Goal: Task Accomplishment & Management: Use online tool/utility

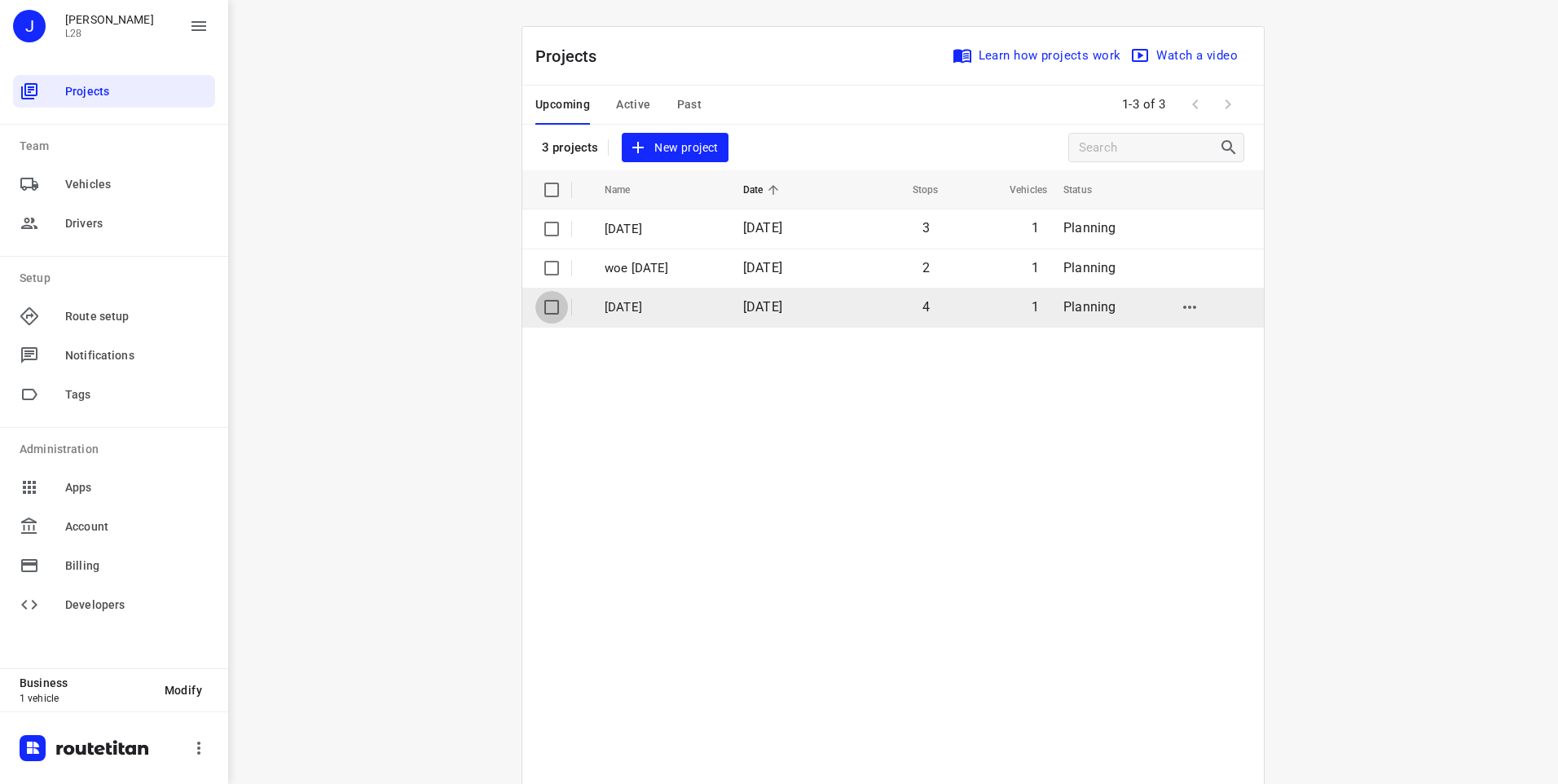
click at [544, 306] on input "checkbox" at bounding box center [551, 307] width 33 height 33
click at [641, 306] on p "di 26-08-2025" at bounding box center [662, 307] width 114 height 19
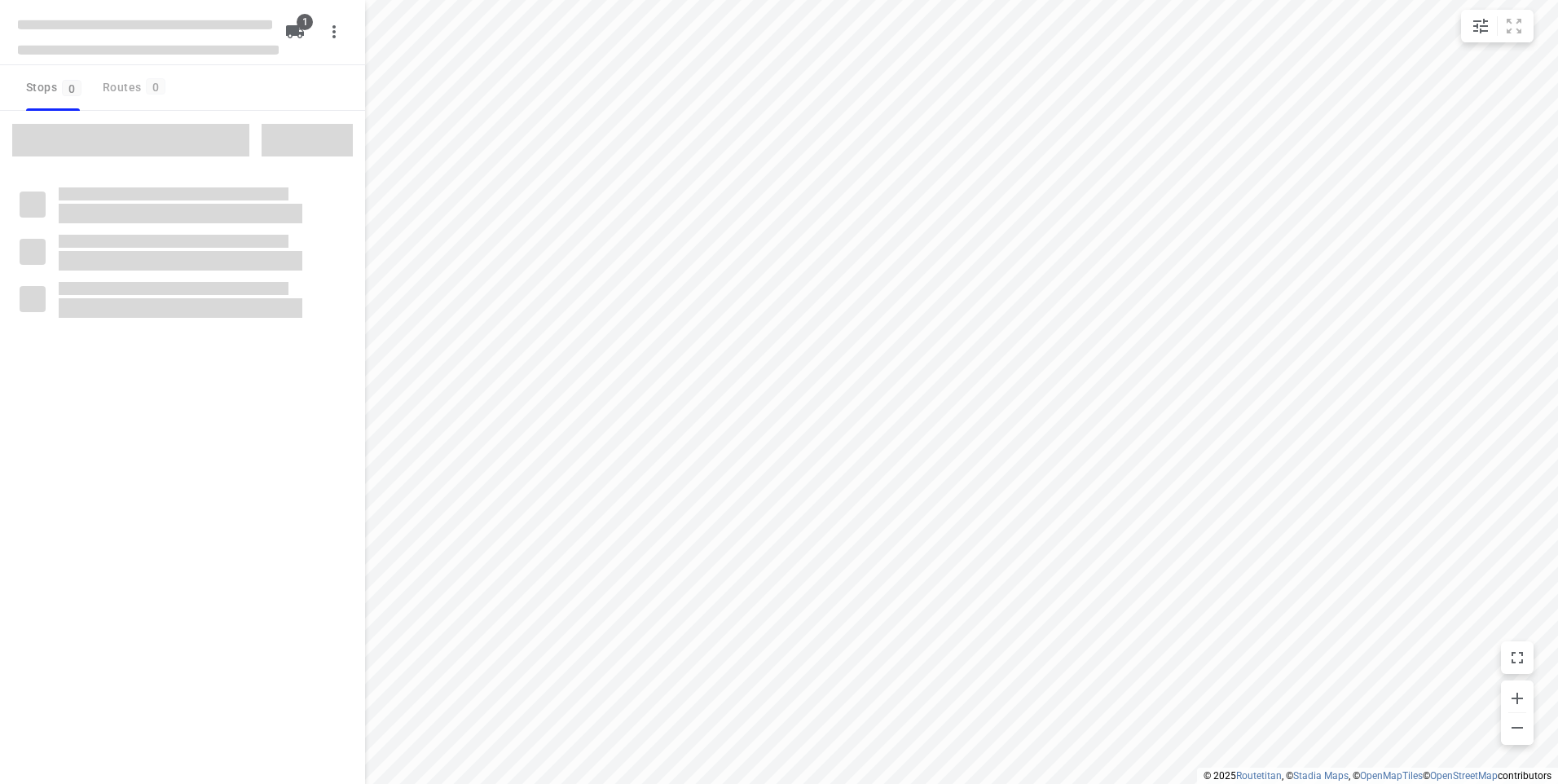
type input "distance"
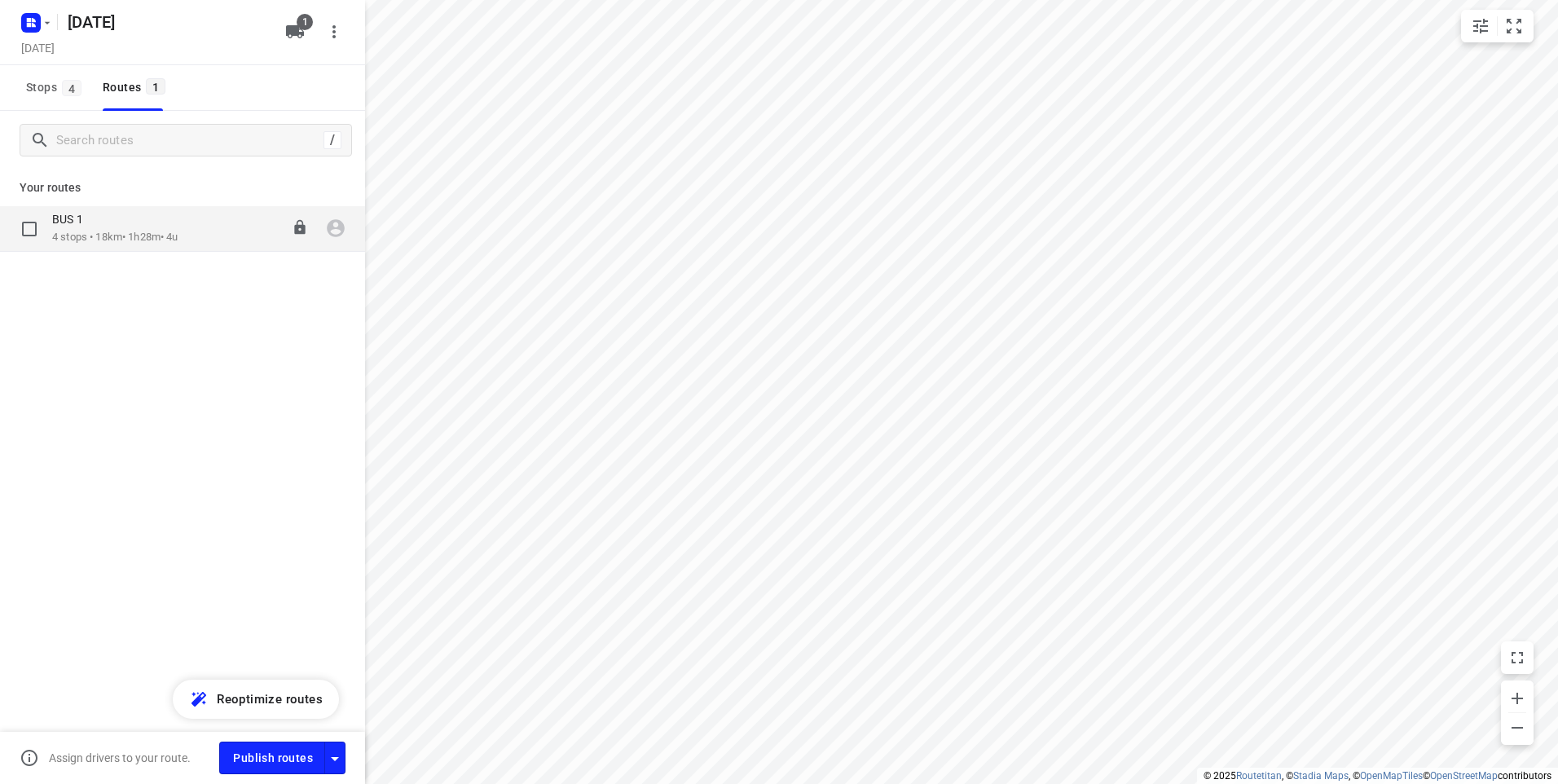
click at [173, 235] on p "4 stops • 18km • 1h28m • 4u" at bounding box center [115, 237] width 126 height 15
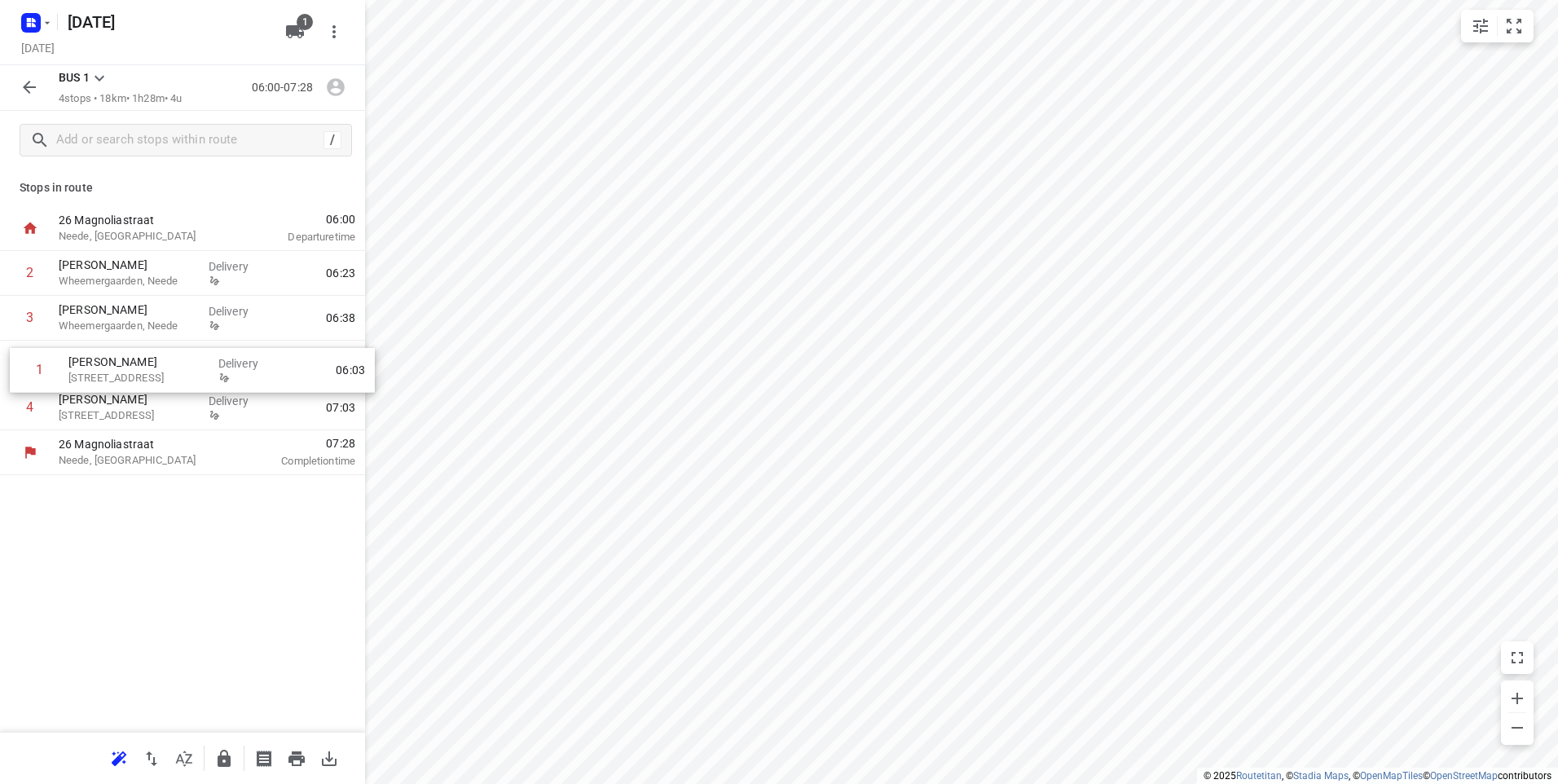
drag, startPoint x: 121, startPoint y: 277, endPoint x: 131, endPoint y: 381, distance: 104.5
click at [131, 381] on div "1 Martijn Kettering Borculoseweg 11, Neede Delivery 06:03 2 Amy Kroon Wheemerga…" at bounding box center [183, 340] width 365 height 179
click at [333, 87] on icon "button" at bounding box center [335, 87] width 18 height 18
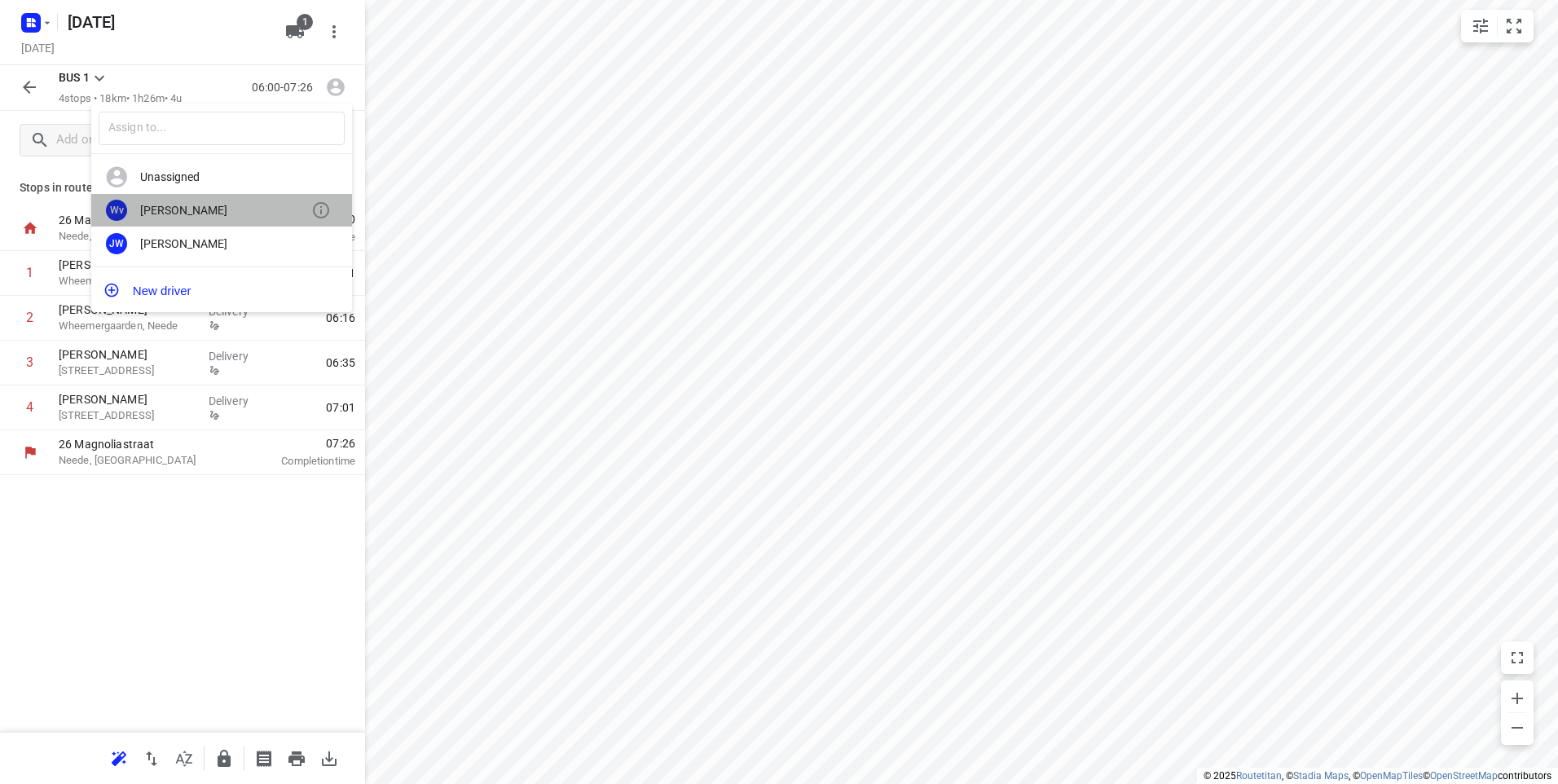
click at [192, 211] on div "Wim van Popel" at bounding box center [226, 209] width 171 height 13
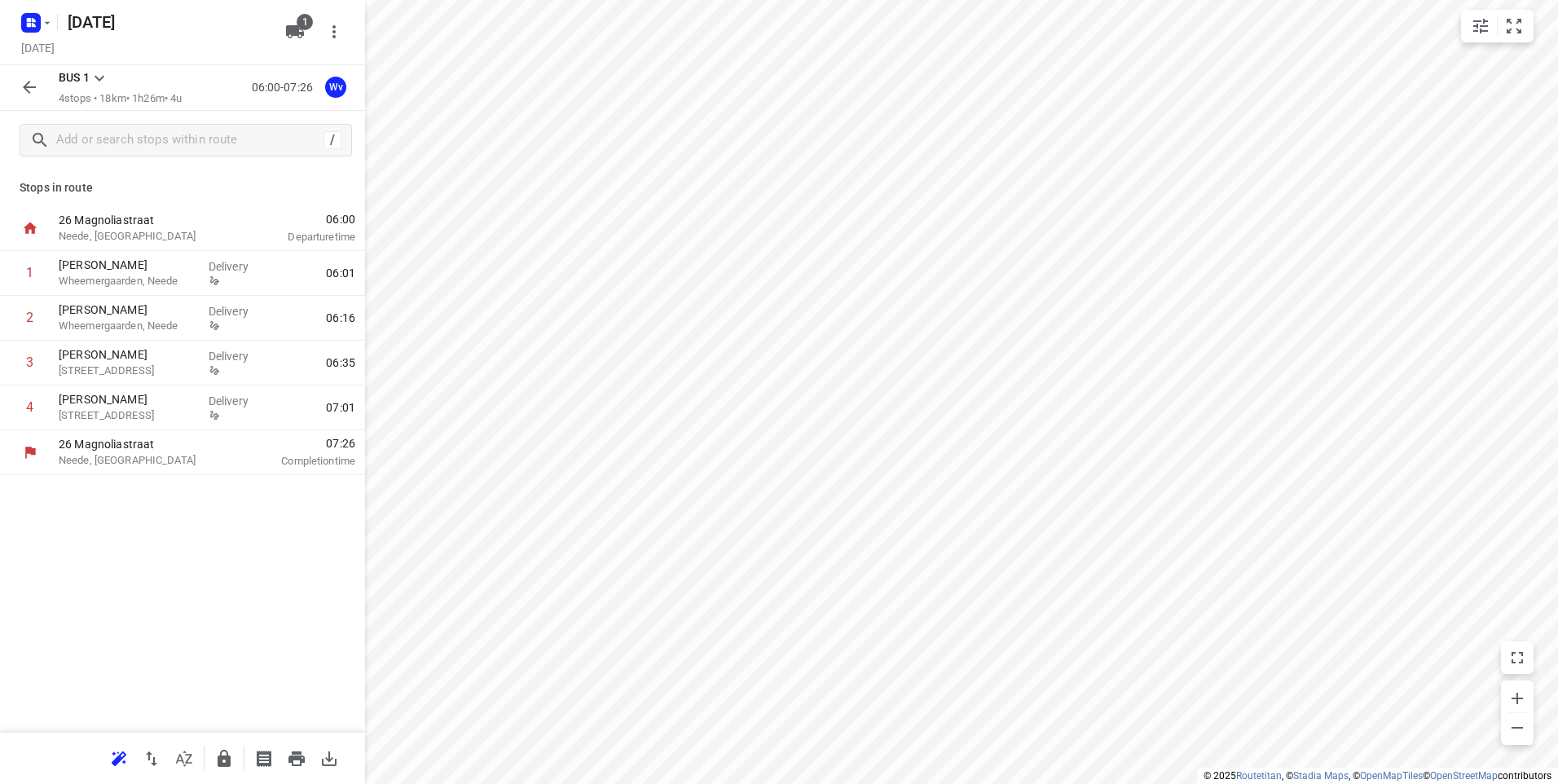
click at [24, 89] on icon "button" at bounding box center [29, 87] width 13 height 13
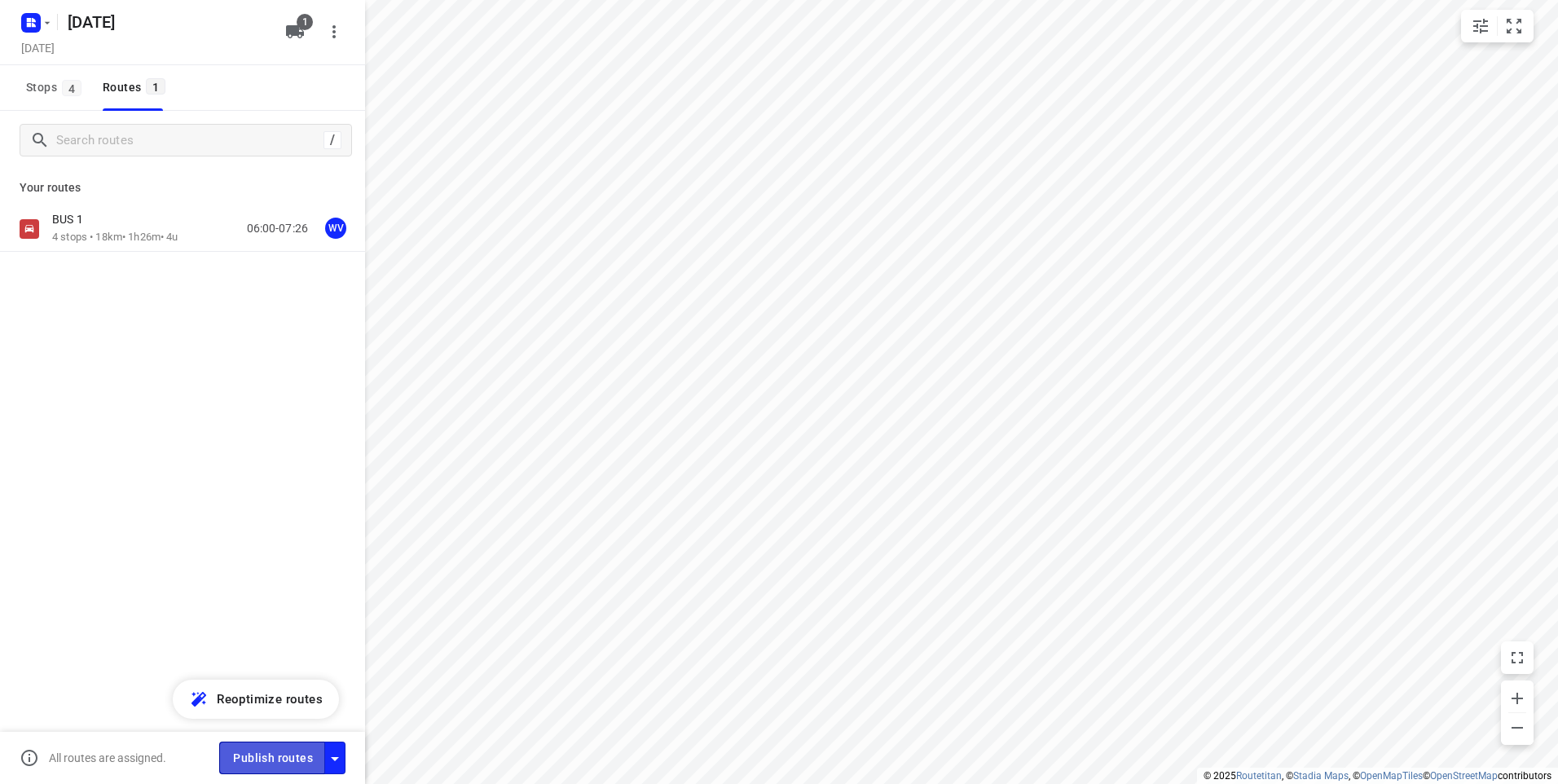
click at [242, 751] on span "Publish routes" at bounding box center [273, 758] width 80 height 20
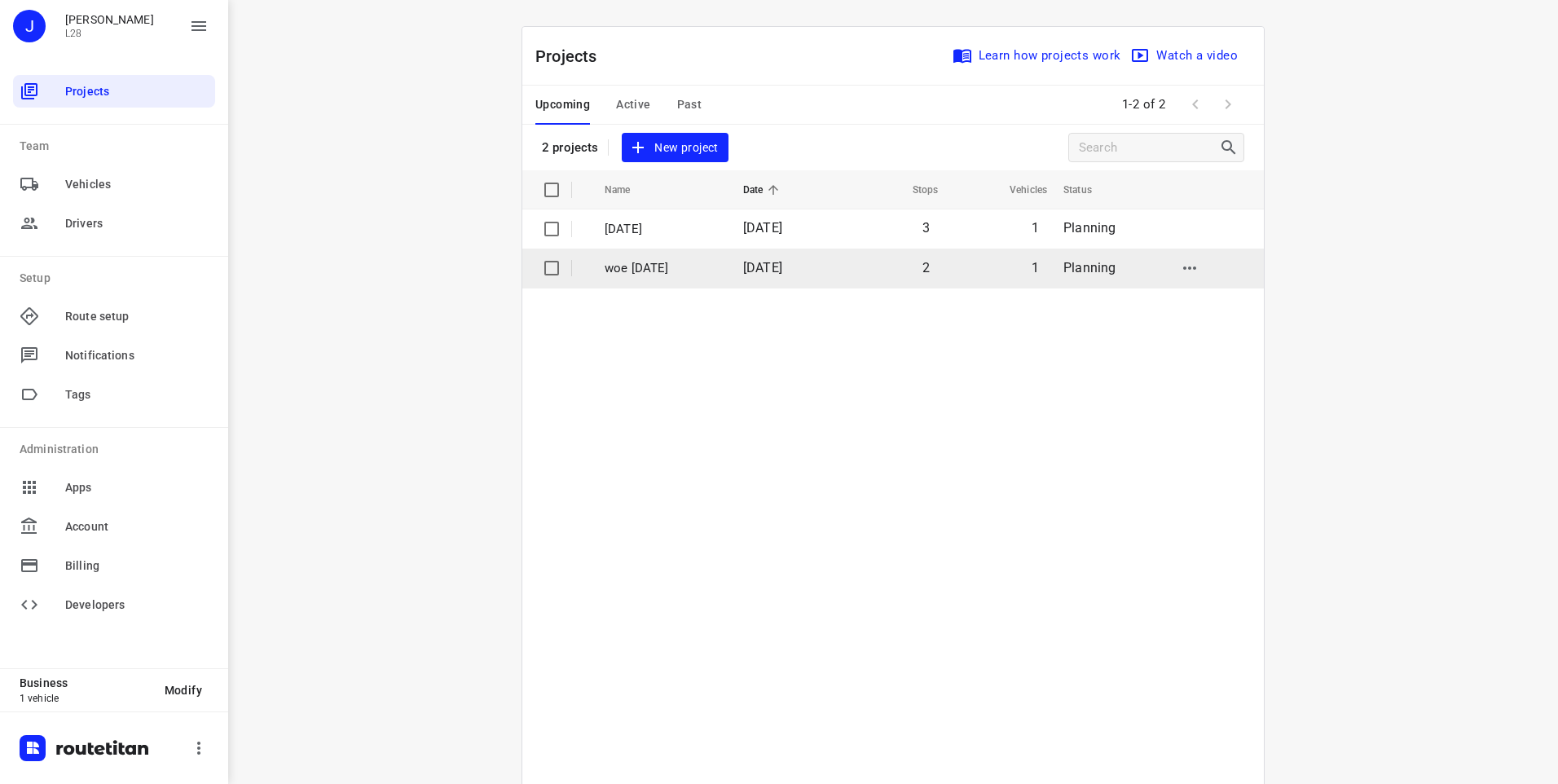
click at [759, 262] on span "[DATE]" at bounding box center [763, 268] width 39 height 15
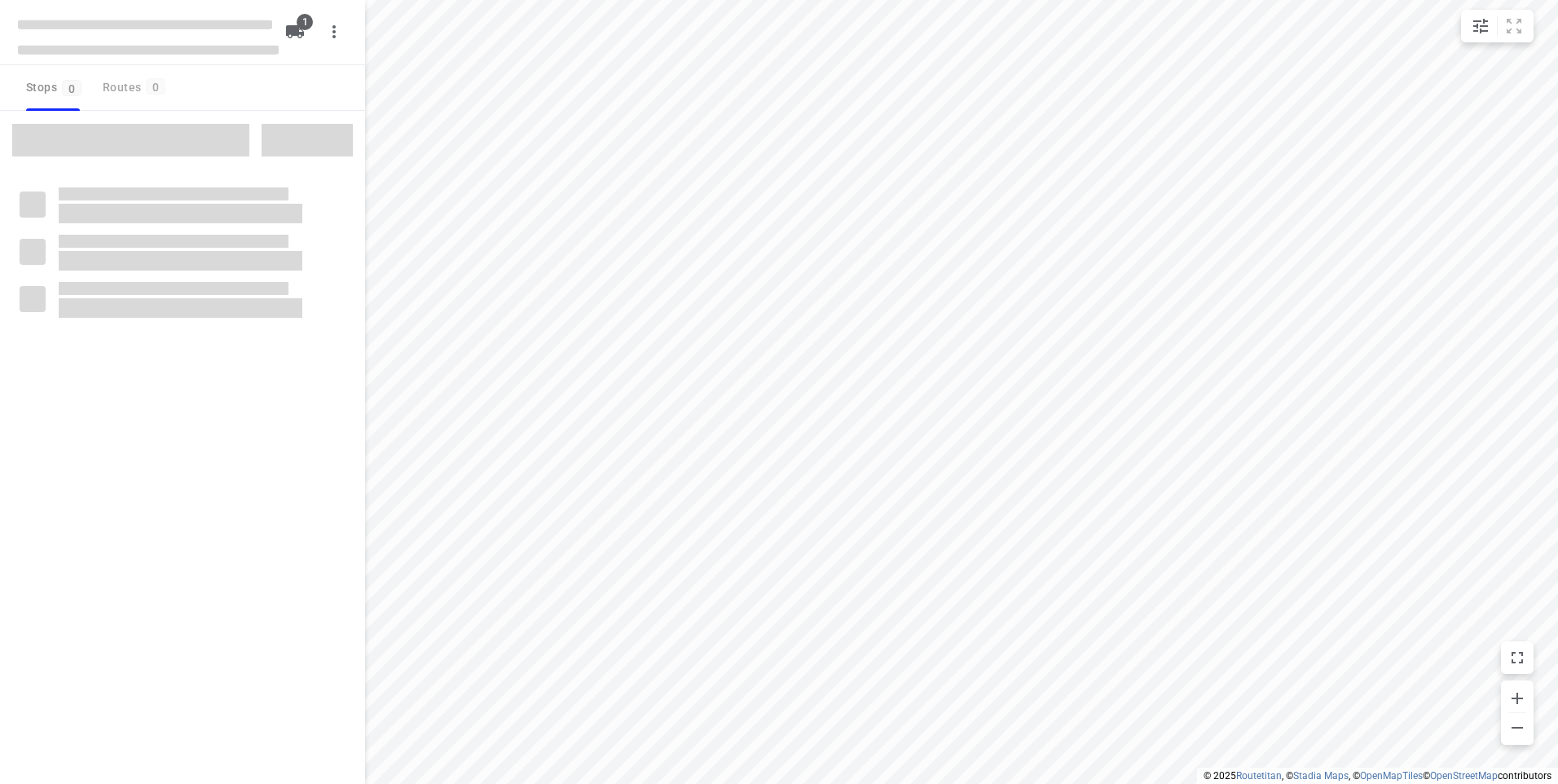
type input "distance"
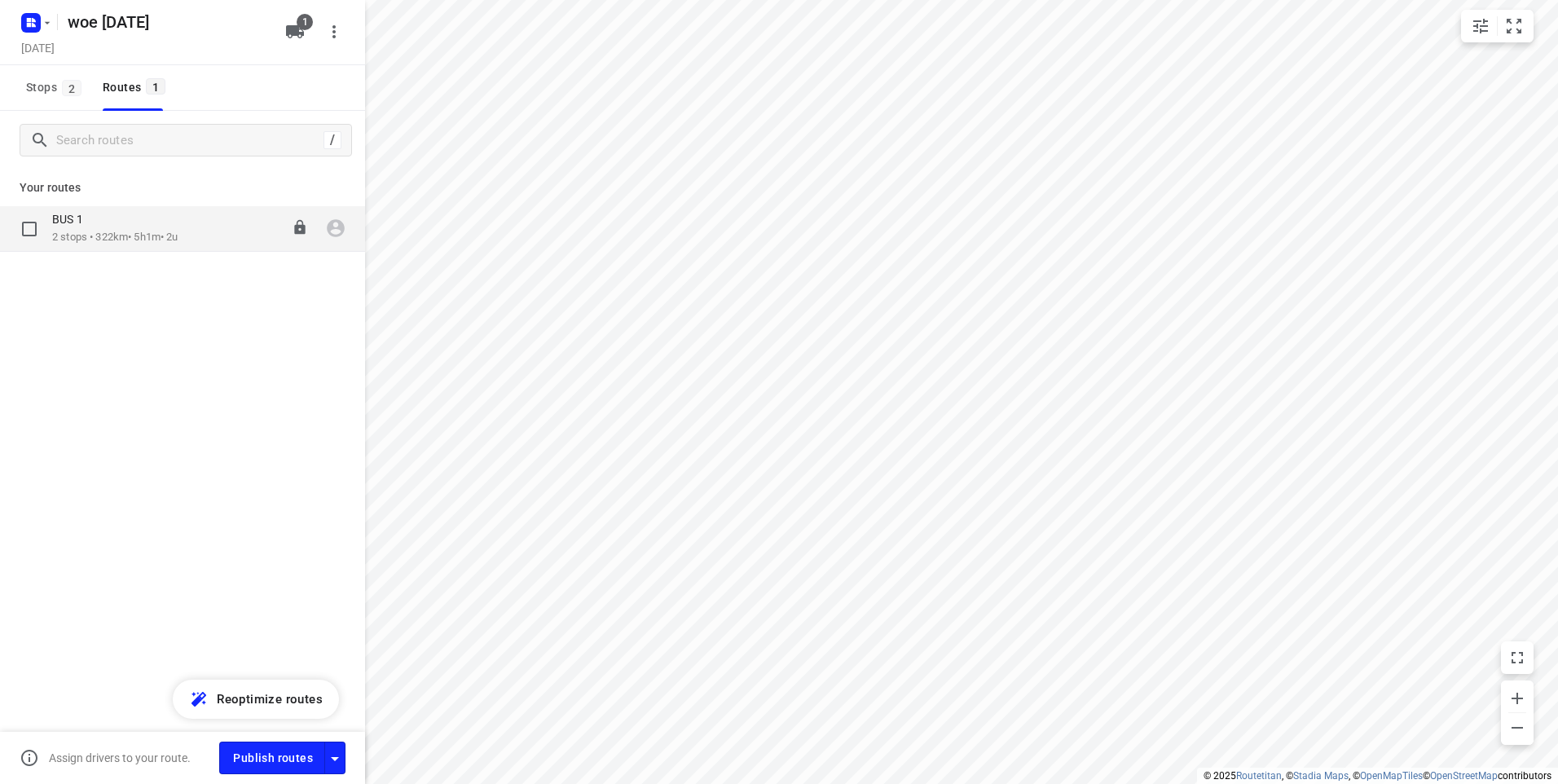
click at [163, 224] on div "BUS 1" at bounding box center [115, 220] width 126 height 18
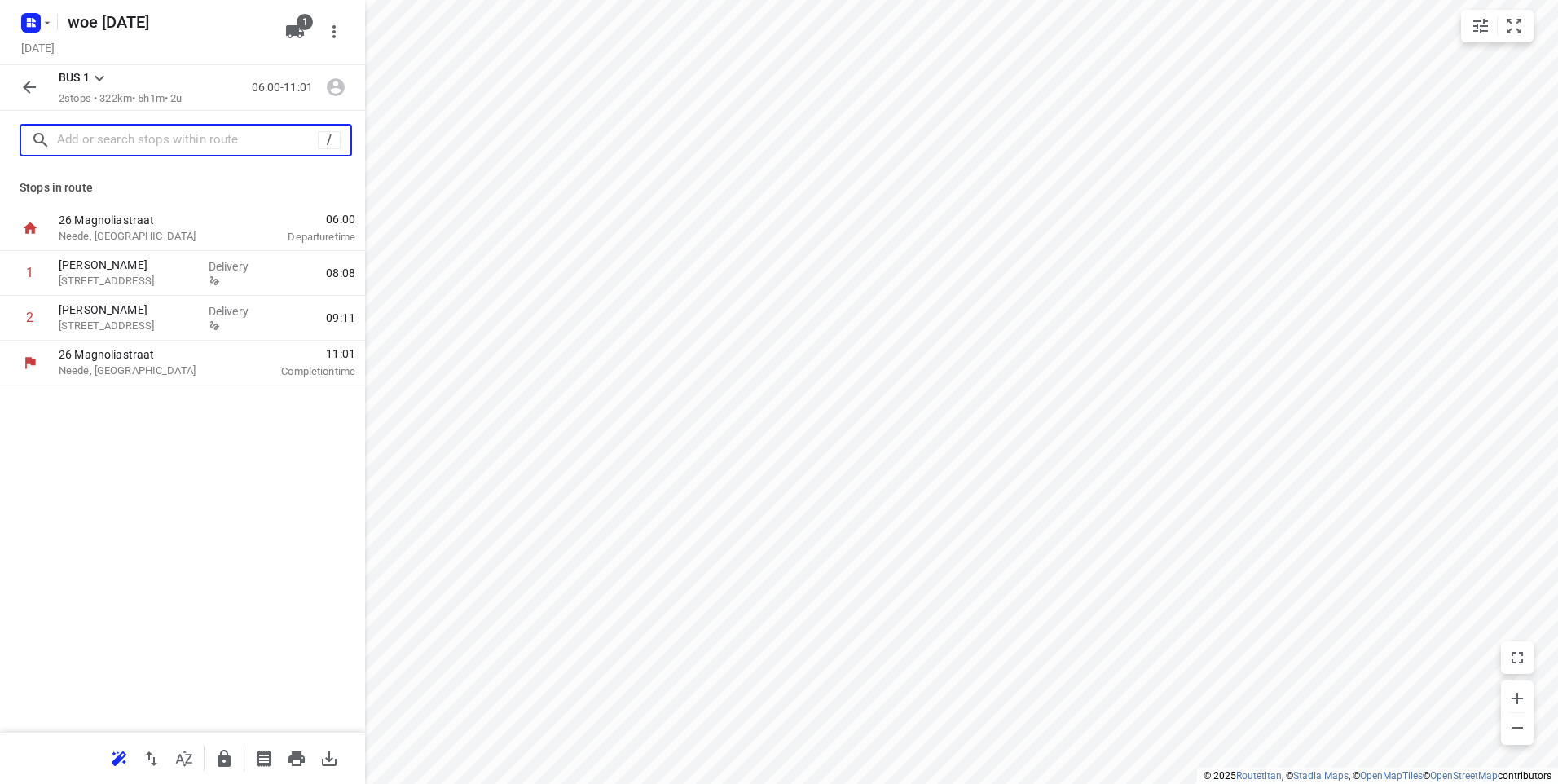
click at [265, 151] on input "text" at bounding box center [188, 140] width 261 height 25
paste input "Hendrik ter Kuilestraat 201"
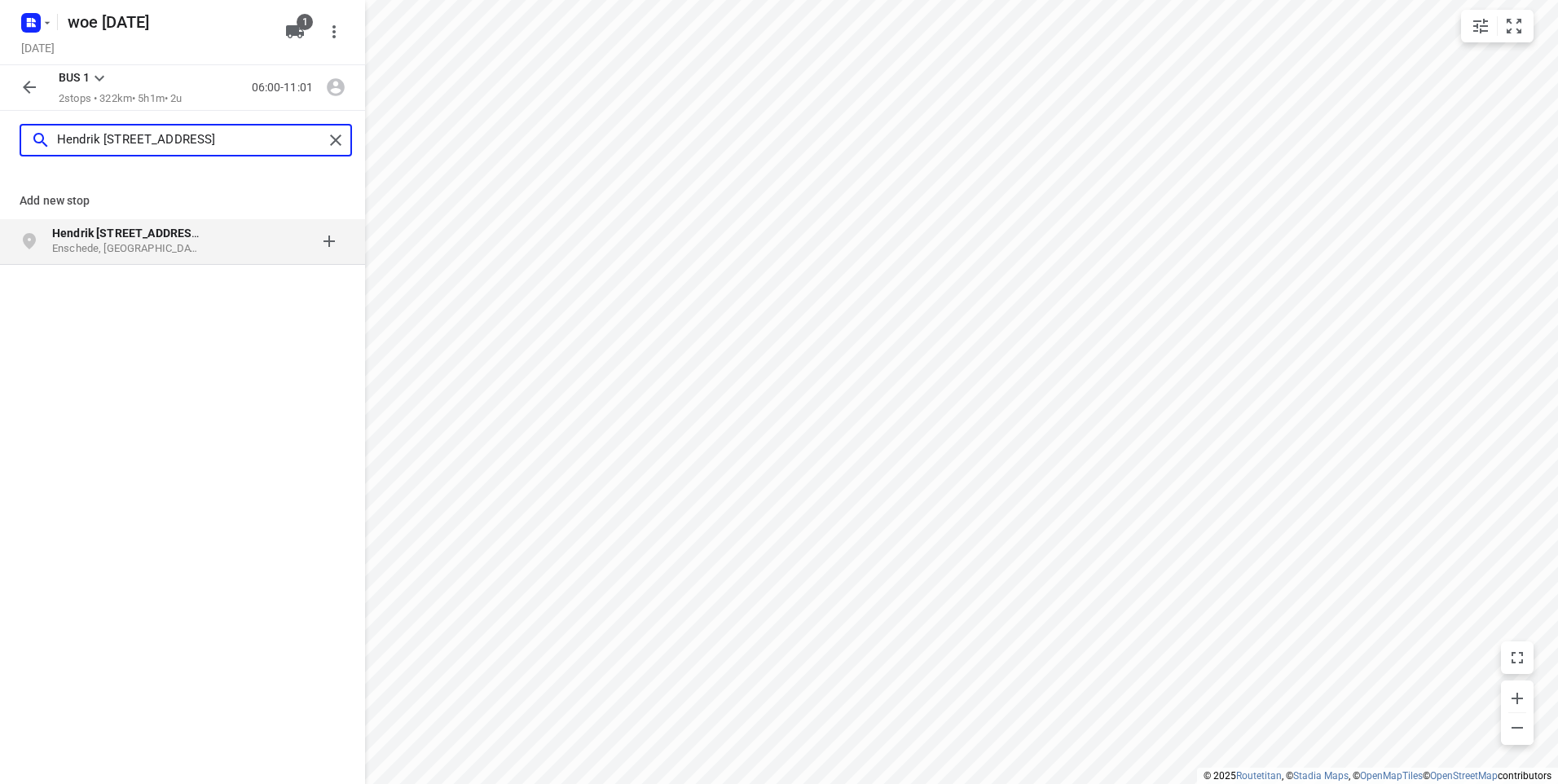
type input "Hendrik ter Kuilestraat 201"
click at [170, 239] on b "Hendrik Ter Kuilestraat 201" at bounding box center [127, 232] width 151 height 13
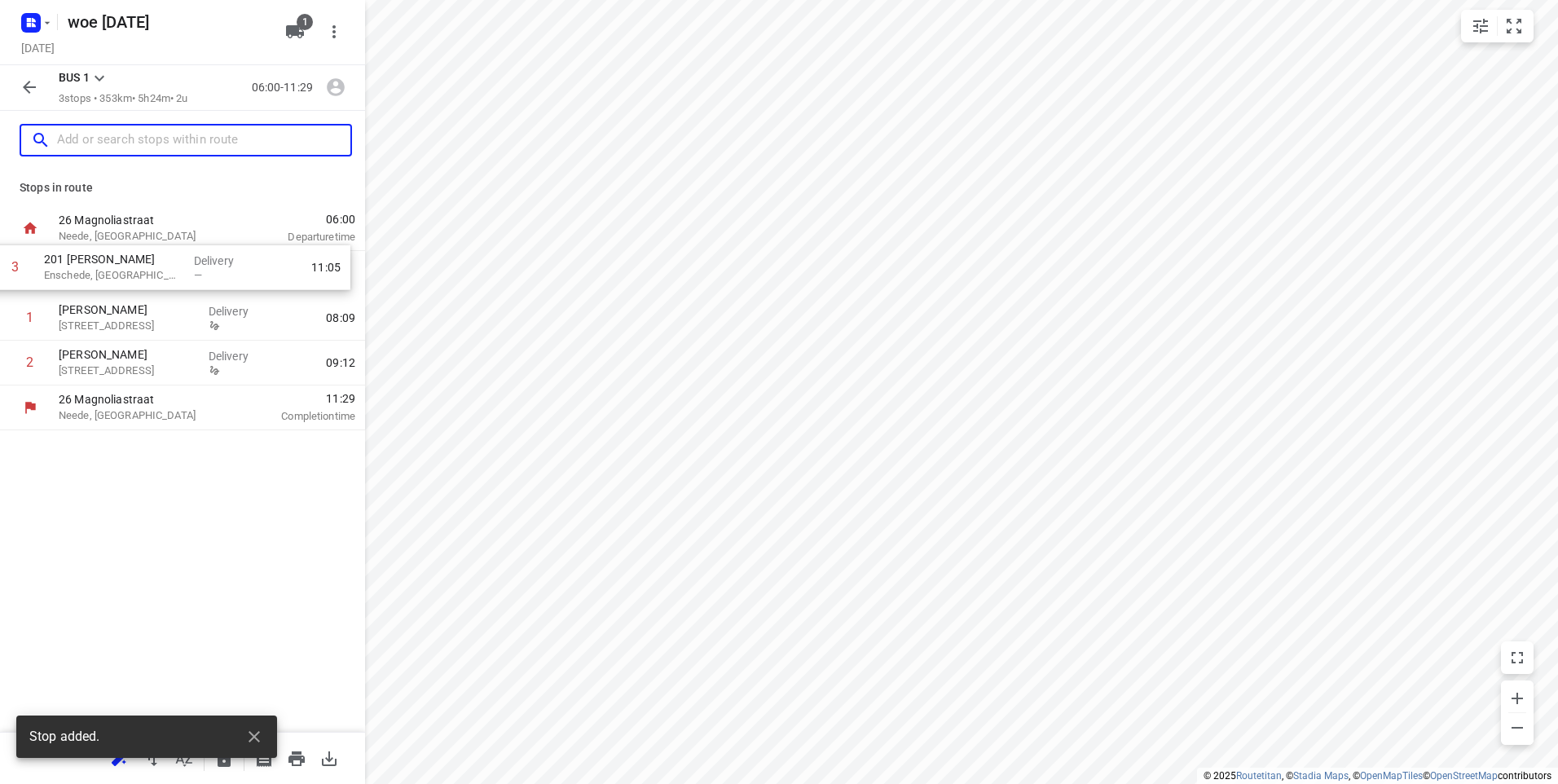
drag, startPoint x: 180, startPoint y: 373, endPoint x: 161, endPoint y: 264, distance: 110.6
click at [161, 264] on div "1 Schellingerhout Jasmijnlaan 35, Amstelveen Delivery 08:09 2 Tom Berg Generaal…" at bounding box center [183, 318] width 365 height 135
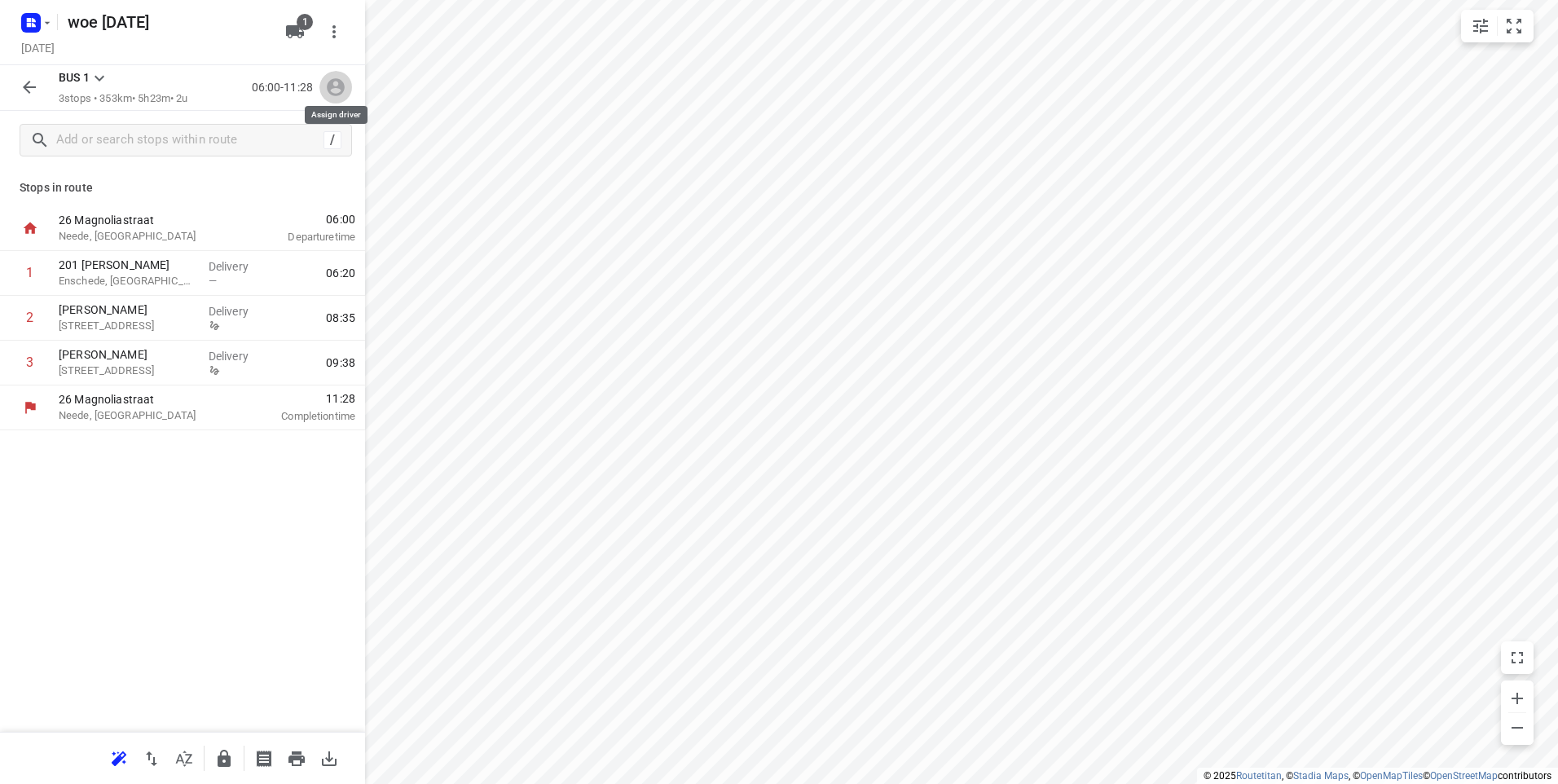
click at [338, 90] on icon "button" at bounding box center [335, 87] width 21 height 21
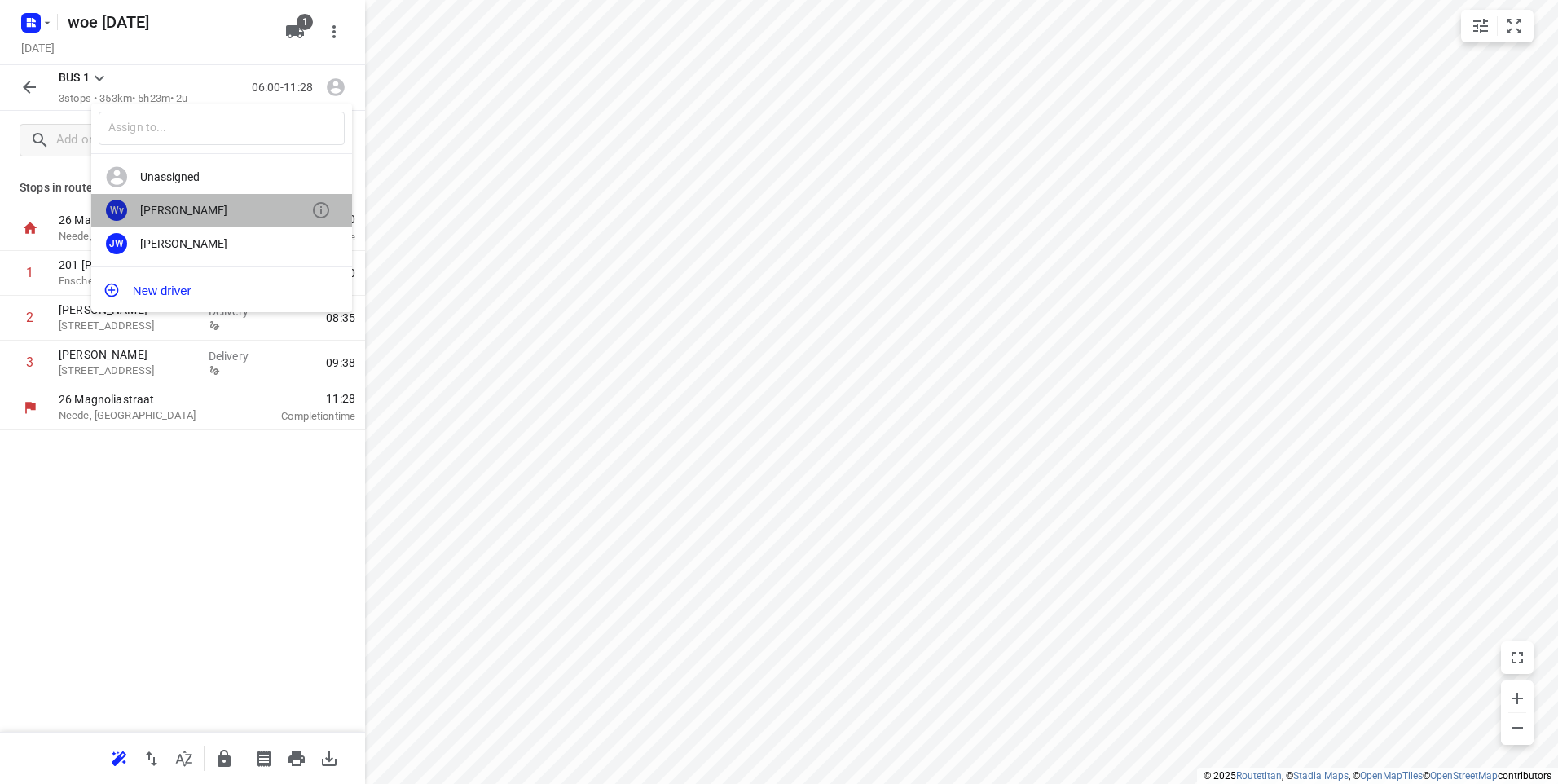
click at [178, 207] on div "Wim van Popel" at bounding box center [226, 209] width 171 height 13
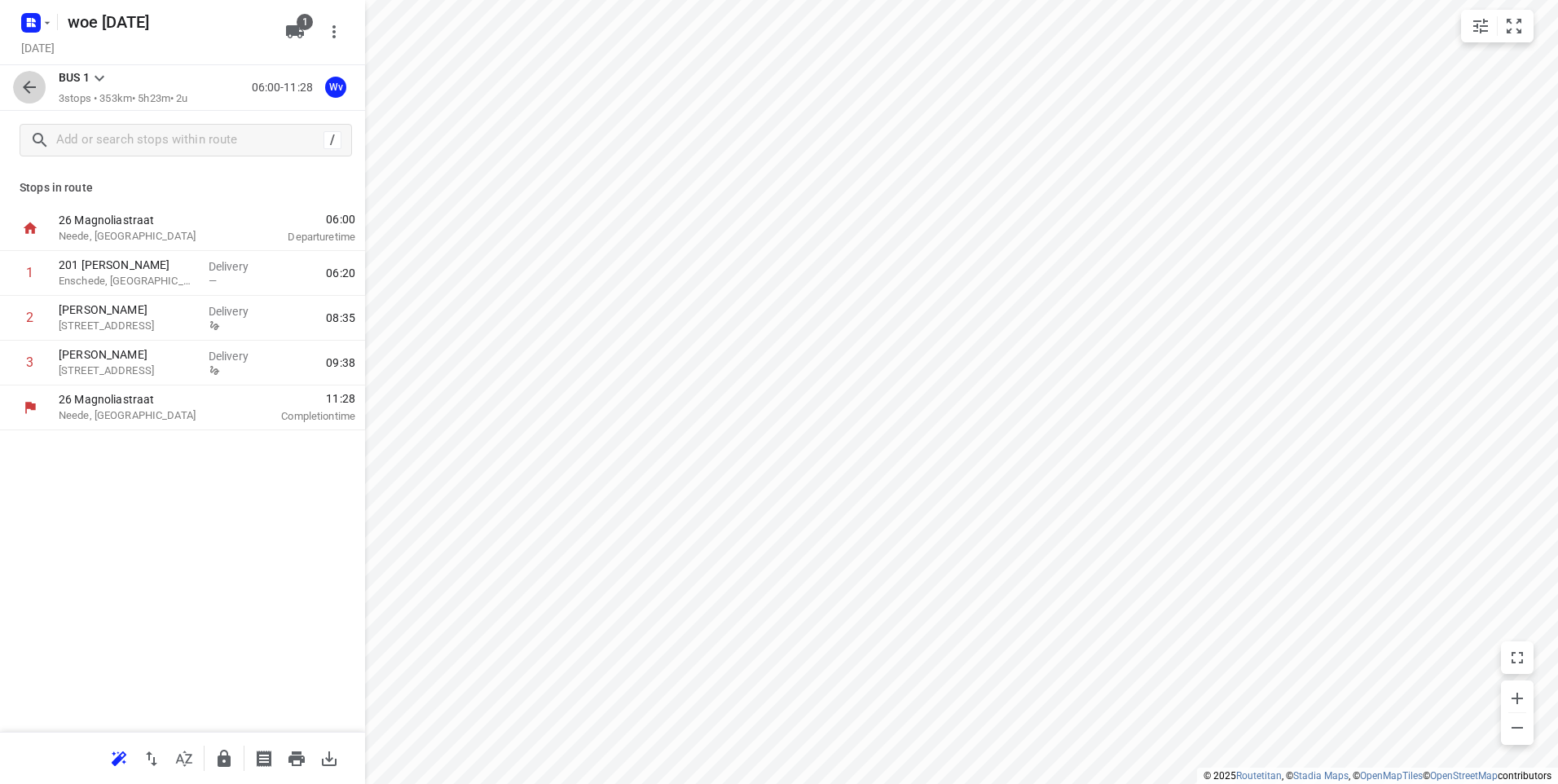
click at [25, 88] on icon "button" at bounding box center [29, 87] width 13 height 13
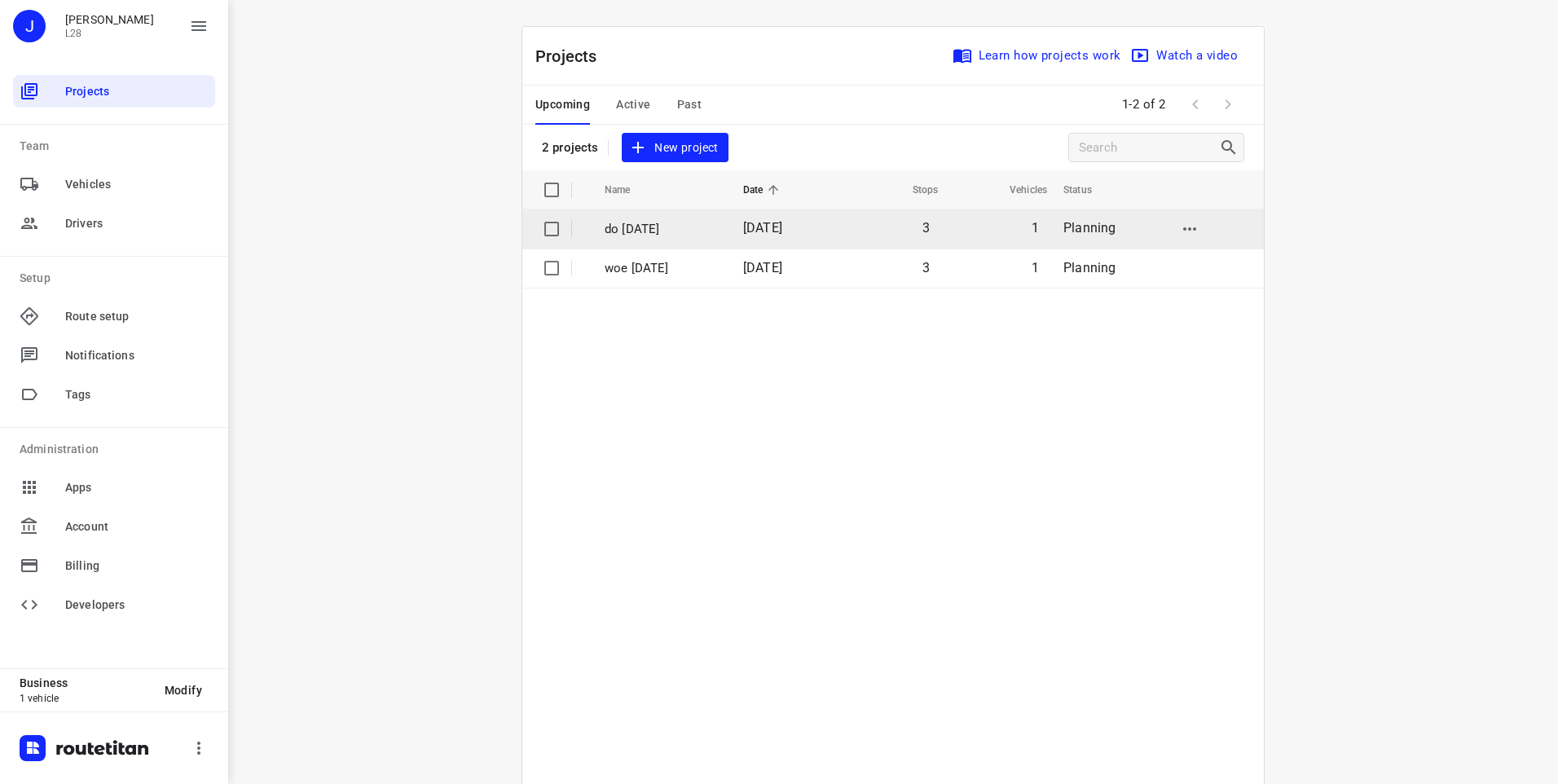
click at [769, 230] on span "[DATE]" at bounding box center [763, 227] width 39 height 15
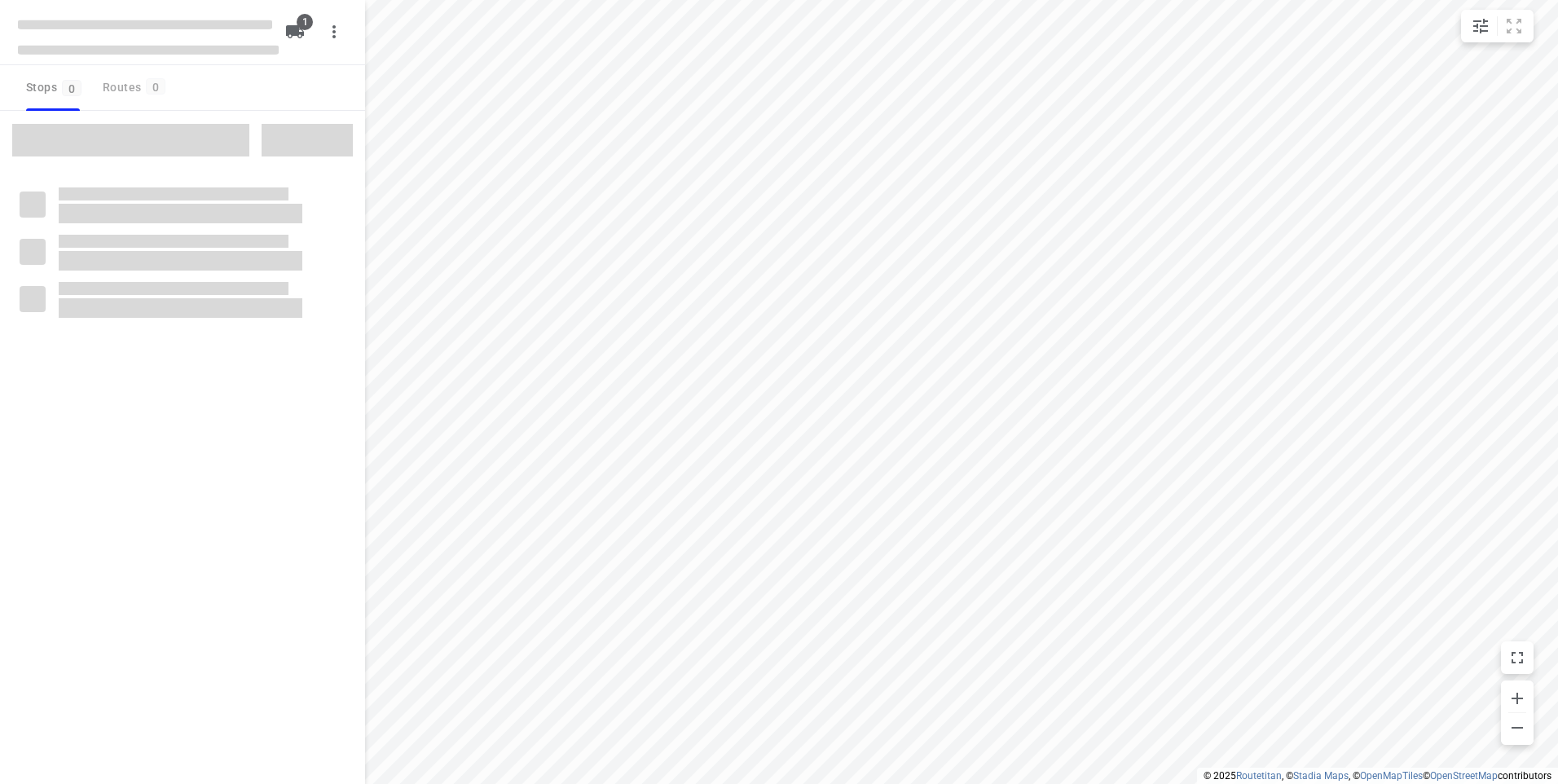
type input "distance"
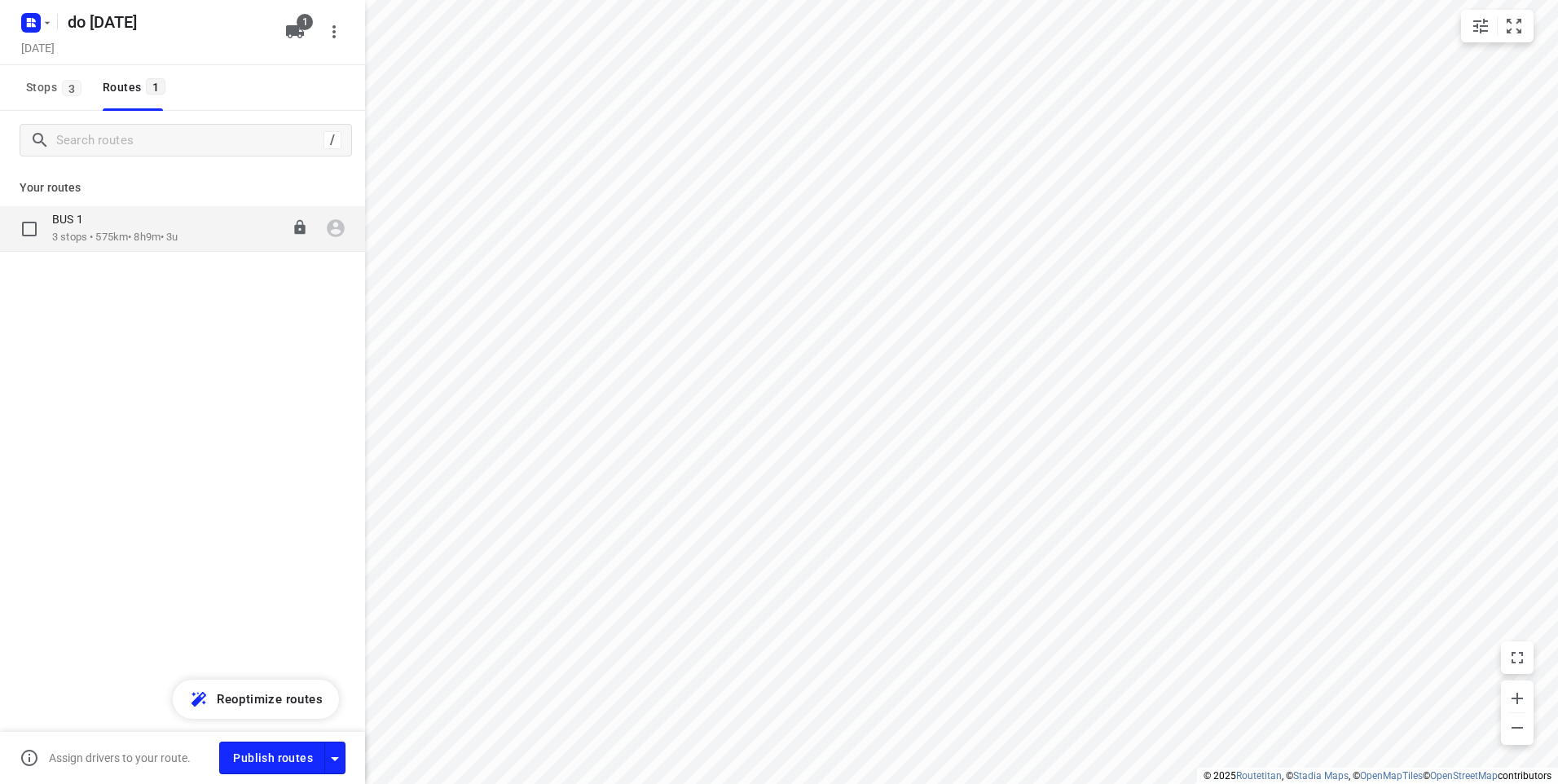
click at [123, 230] on p "3 stops • 575km • 8h9m • 3u" at bounding box center [115, 237] width 126 height 15
